Goal: Task Accomplishment & Management: Complete application form

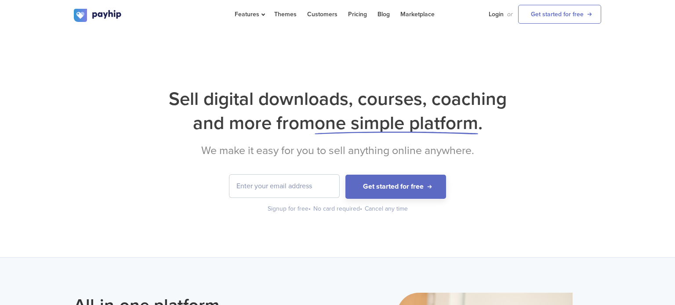
click at [296, 189] on input "email" at bounding box center [284, 186] width 110 height 23
click at [295, 188] on input "email" at bounding box center [284, 186] width 110 height 23
type input "versaillesangel18"
click at [290, 188] on input "email" at bounding box center [284, 186] width 110 height 23
paste input "v"
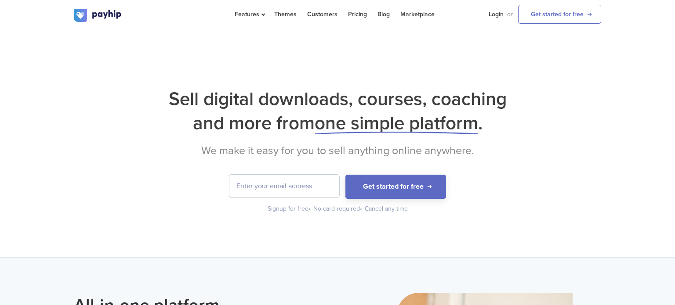
type input "v"
paste input "email"
click at [674, 229] on div "Sell digital downloads, courses, coaching and more from one simple platform . W…" at bounding box center [337, 143] width 675 height 227
click at [300, 187] on input "Ver" at bounding box center [284, 186] width 110 height 23
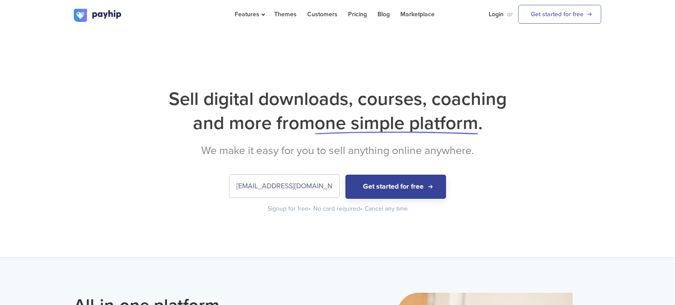
type input "Versaillesangel18@gmail.com"
click at [377, 191] on button "Get started for free" at bounding box center [395, 187] width 101 height 24
